Goal: Information Seeking & Learning: Learn about a topic

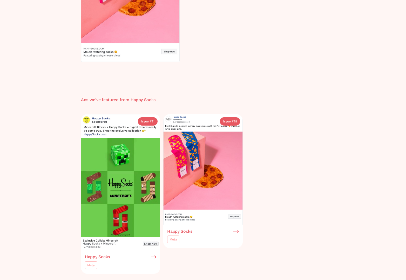
scroll to position [168, 0]
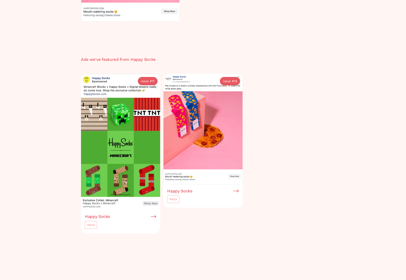
click at [236, 190] on img at bounding box center [235, 190] width 5 height 5
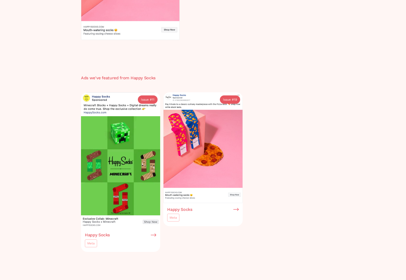
scroll to position [185, 0]
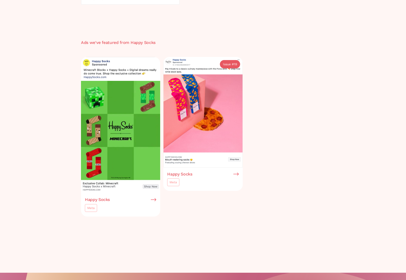
click at [127, 163] on img at bounding box center [120, 125] width 79 height 136
click at [101, 198] on h3 "Happy Socks" at bounding box center [97, 199] width 25 height 5
